Goal: Task Accomplishment & Management: Manage account settings

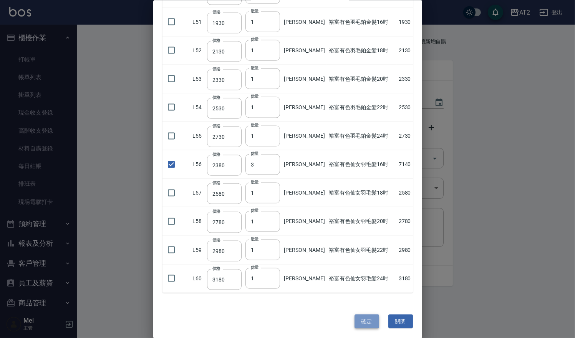
click at [362, 319] on button "確定" at bounding box center [367, 321] width 25 height 14
type input "裕富有色仙女羽毛髮16吋"
type input "2380"
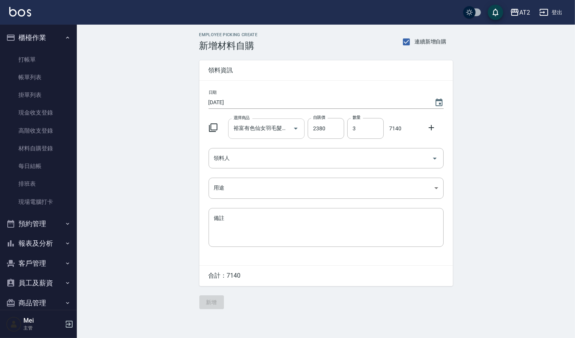
click at [264, 127] on input "裕富有色仙女羽毛髮16吋" at bounding box center [261, 128] width 58 height 13
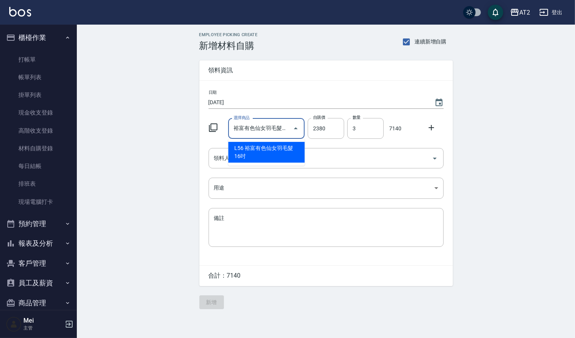
click at [267, 157] on li "L56 裕富有色仙女羽毛髮16吋" at bounding box center [266, 152] width 76 height 21
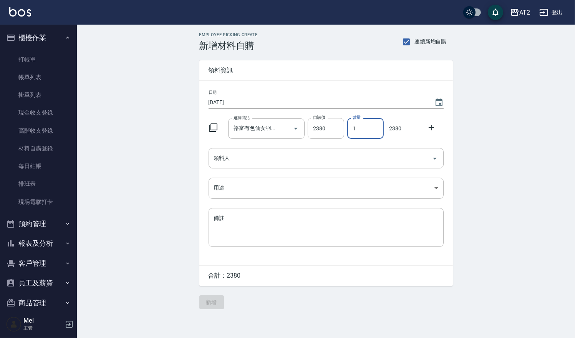
drag, startPoint x: 353, startPoint y: 129, endPoint x: 358, endPoint y: 129, distance: 4.6
click at [358, 129] on input "1" at bounding box center [365, 128] width 36 height 21
type input "3"
click at [328, 160] on input "領料人" at bounding box center [320, 157] width 217 height 13
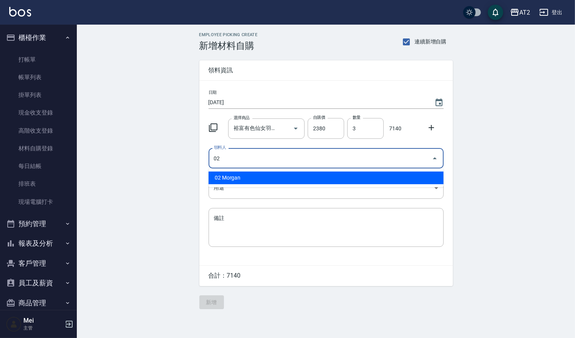
type input "02 Morgan"
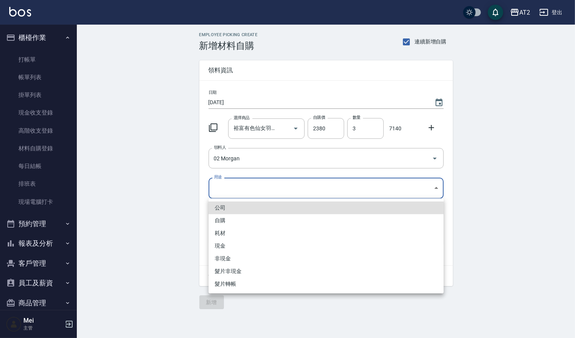
click at [307, 187] on body "AT2 登出 櫃檯作業 打帳單 帳單列表 掛單列表 現金收支登錄 高階收支登錄 材料自購登錄 每日結帳 排班表 現場電腦打卡 預約管理 預約管理 單日預約紀錄…" at bounding box center [287, 169] width 575 height 338
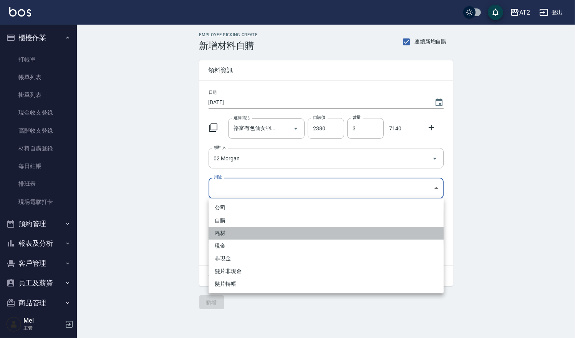
click at [234, 229] on li "耗材" at bounding box center [326, 233] width 235 height 13
type input "耗材"
